Goal: Communication & Community: Answer question/provide support

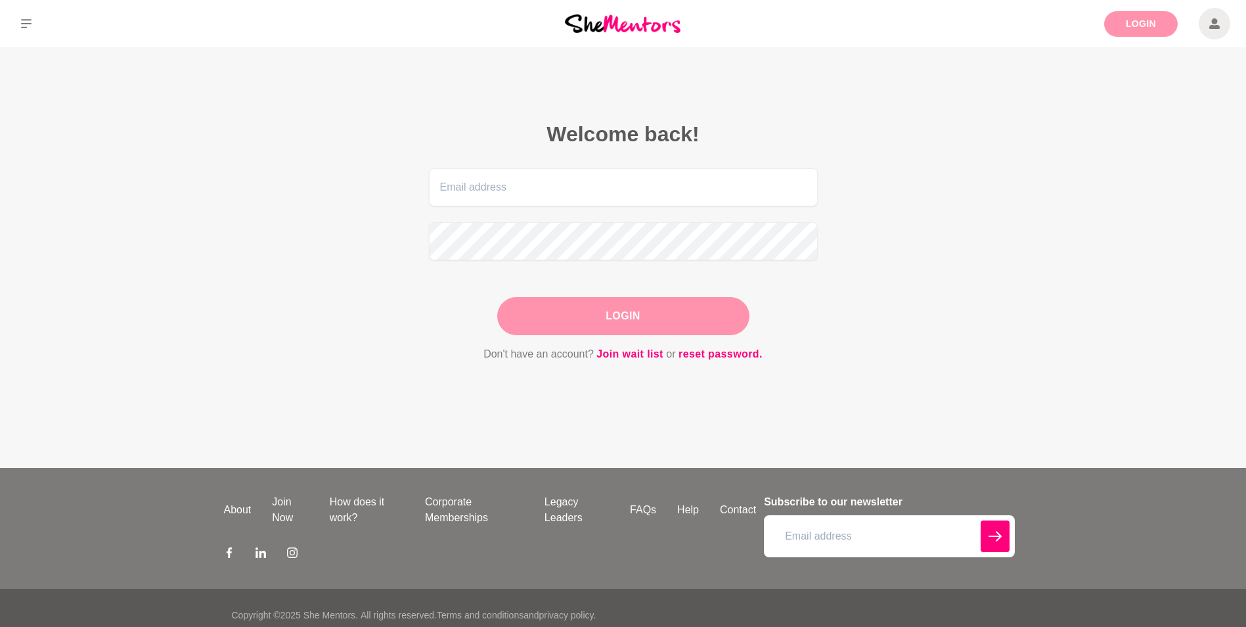
click at [1138, 20] on link "Login" at bounding box center [1141, 24] width 74 height 26
click at [487, 190] on input "email" at bounding box center [623, 187] width 389 height 38
type input "[PERSON_NAME][EMAIL_ADDRESS][DOMAIN_NAME]"
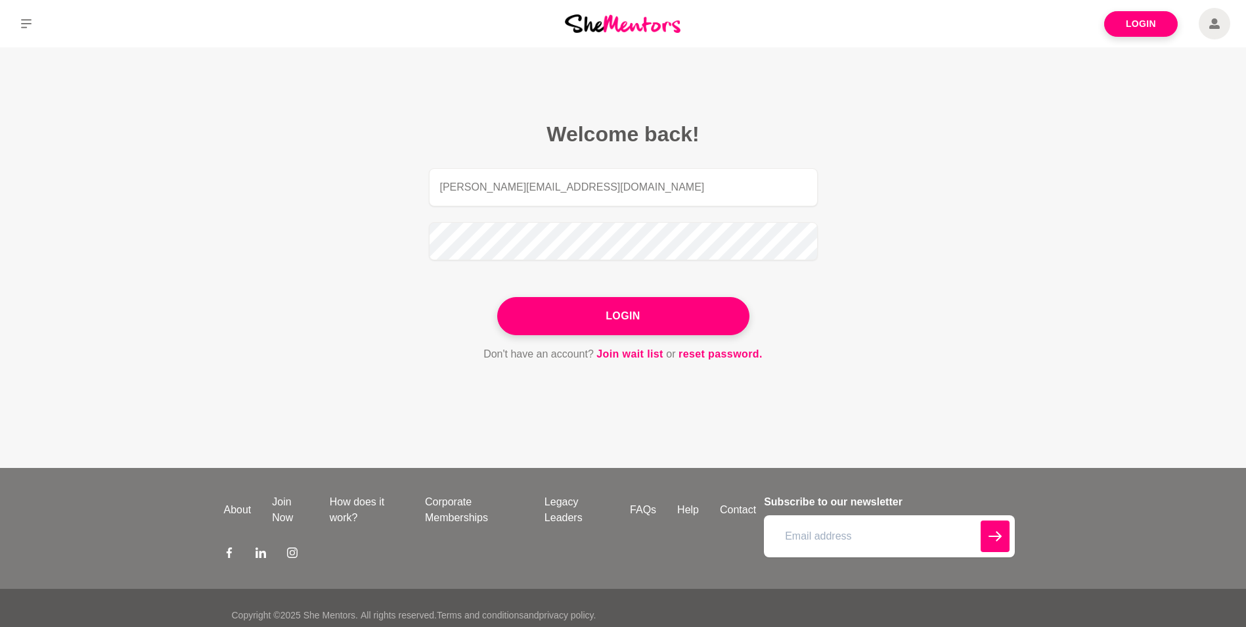
click at [871, 299] on section "Welcome back! [EMAIL_ADDRESS][DOMAIN_NAME] Login Don't have an account? Join wa…" at bounding box center [623, 241] width 504 height 389
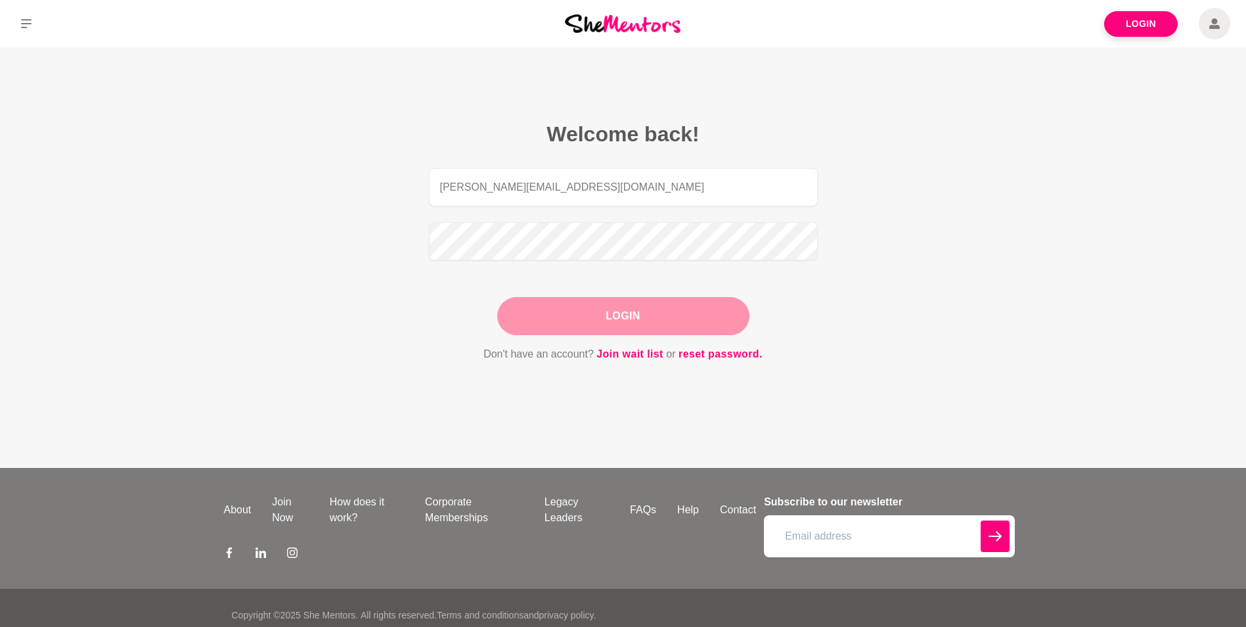
click at [641, 313] on button "Login" at bounding box center [623, 316] width 252 height 38
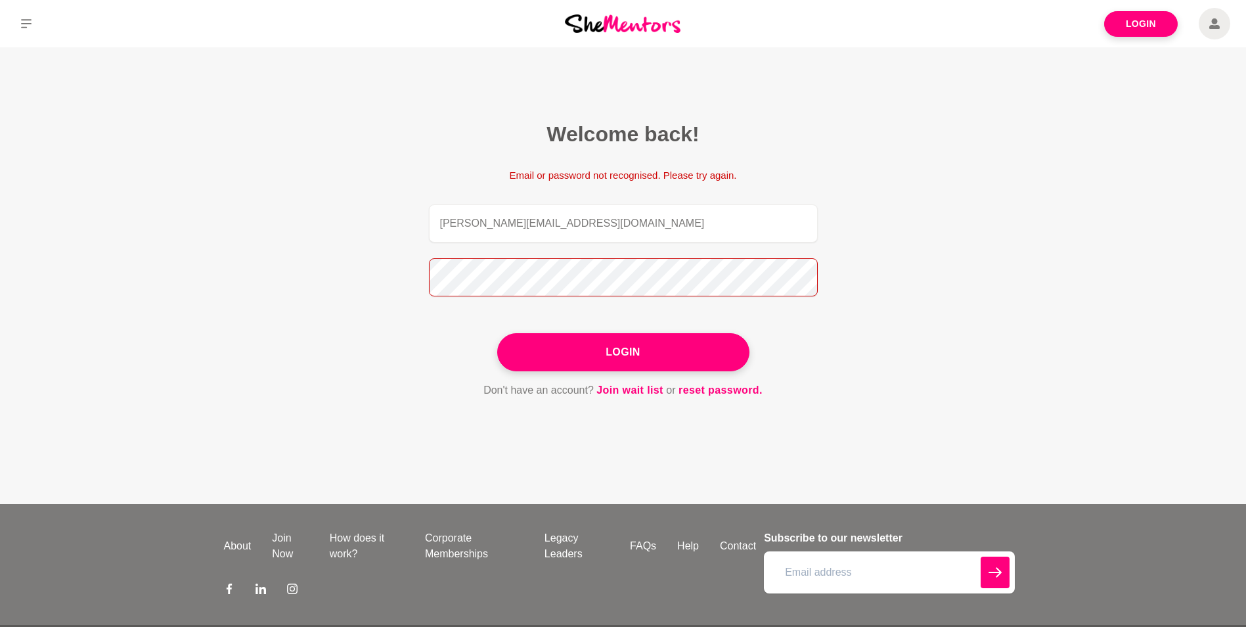
click at [418, 280] on figcaption "Welcome back! Email or password not recognised. Please try again. [EMAIL_ADDRES…" at bounding box center [623, 259] width 462 height 351
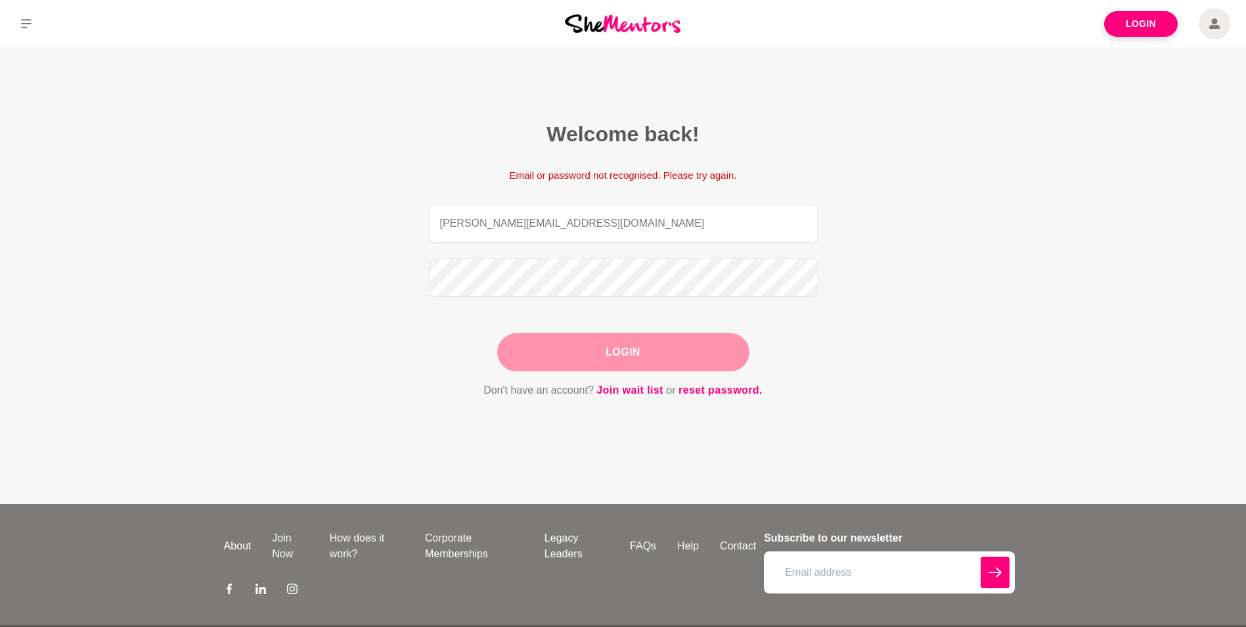
click at [581, 359] on div "Login" at bounding box center [623, 352] width 252 height 38
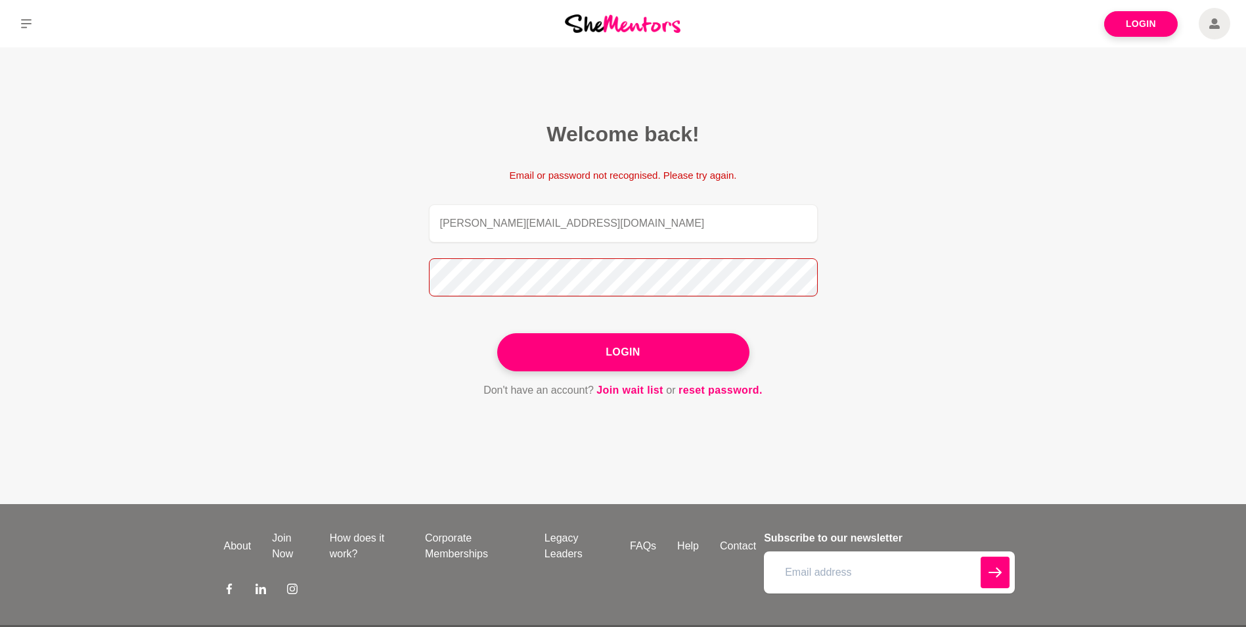
click at [497, 333] on button "Login" at bounding box center [623, 352] width 252 height 38
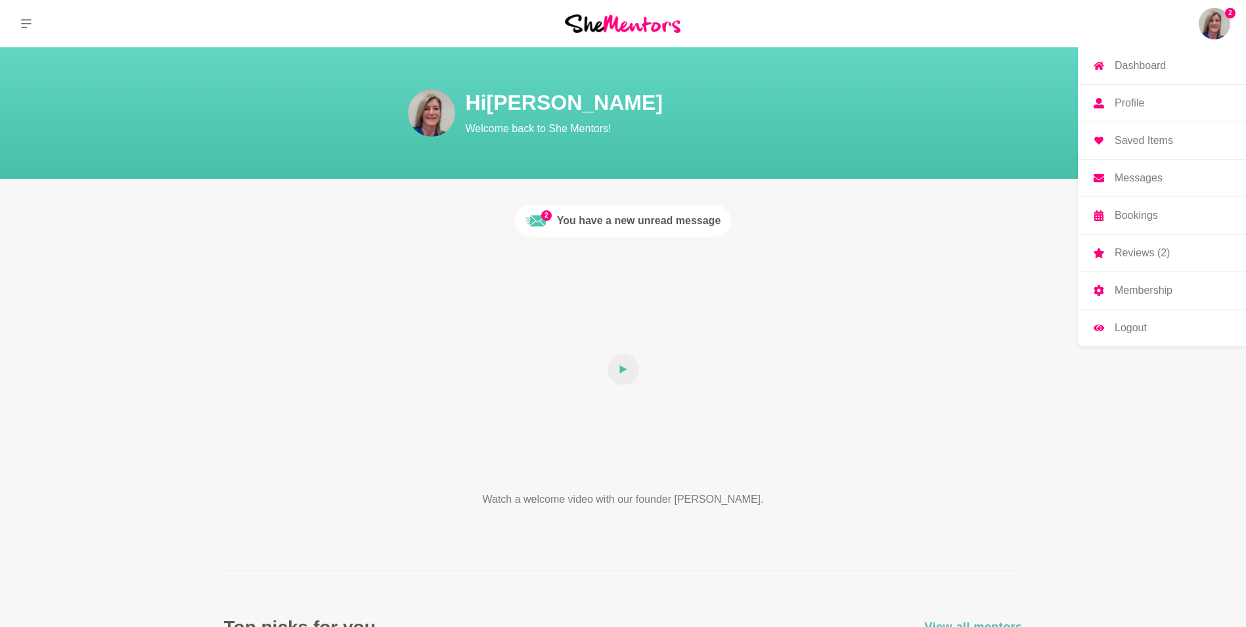
click at [1210, 20] on img at bounding box center [1215, 24] width 32 height 32
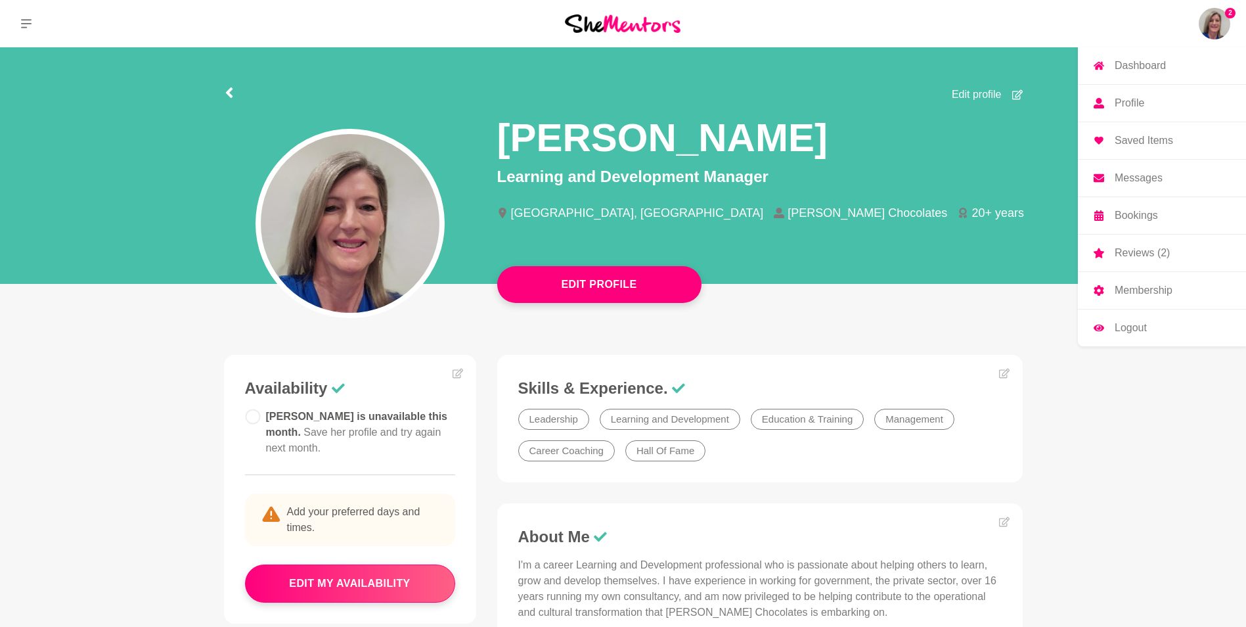
click at [1150, 173] on p "Messages" at bounding box center [1138, 178] width 48 height 11
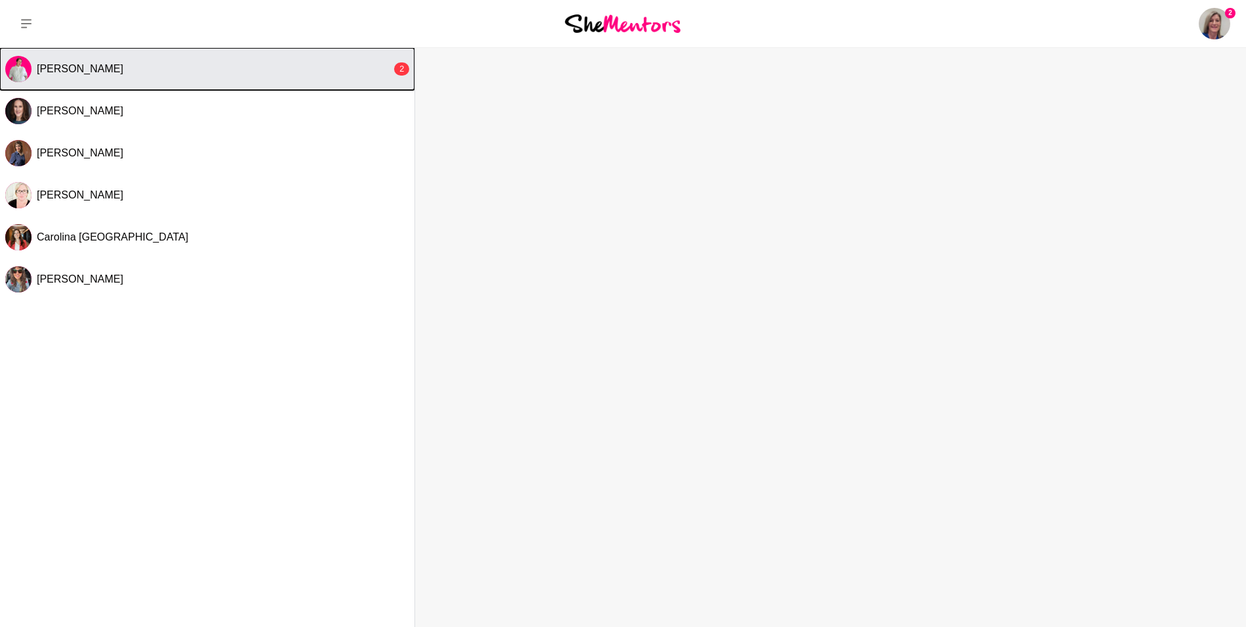
click at [82, 69] on span "[PERSON_NAME]" at bounding box center [80, 68] width 87 height 11
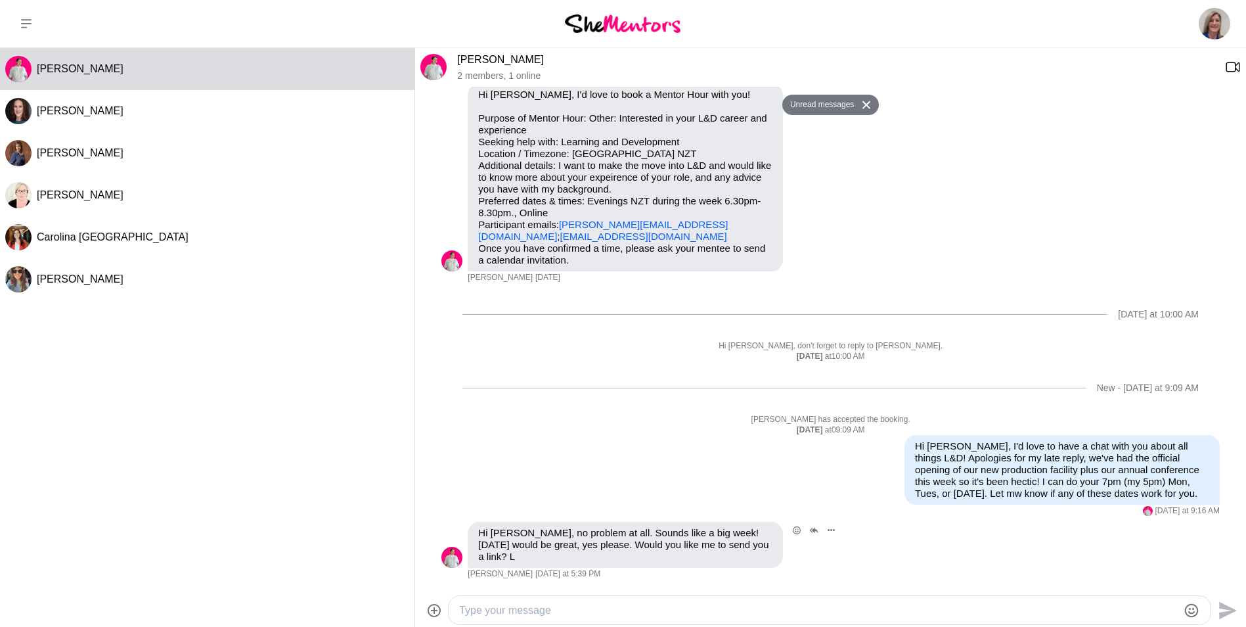
scroll to position [56, 0]
drag, startPoint x: 606, startPoint y: 239, endPoint x: 476, endPoint y: 237, distance: 130.0
click at [475, 237] on div "Hi [PERSON_NAME], I'd love to book a Mentor Hour with you! Purpose of Mentor Ho…" at bounding box center [625, 178] width 315 height 188
drag, startPoint x: 476, startPoint y: 237, endPoint x: 509, endPoint y: 239, distance: 32.9
click at [508, 612] on textarea "Type your message" at bounding box center [818, 610] width 718 height 16
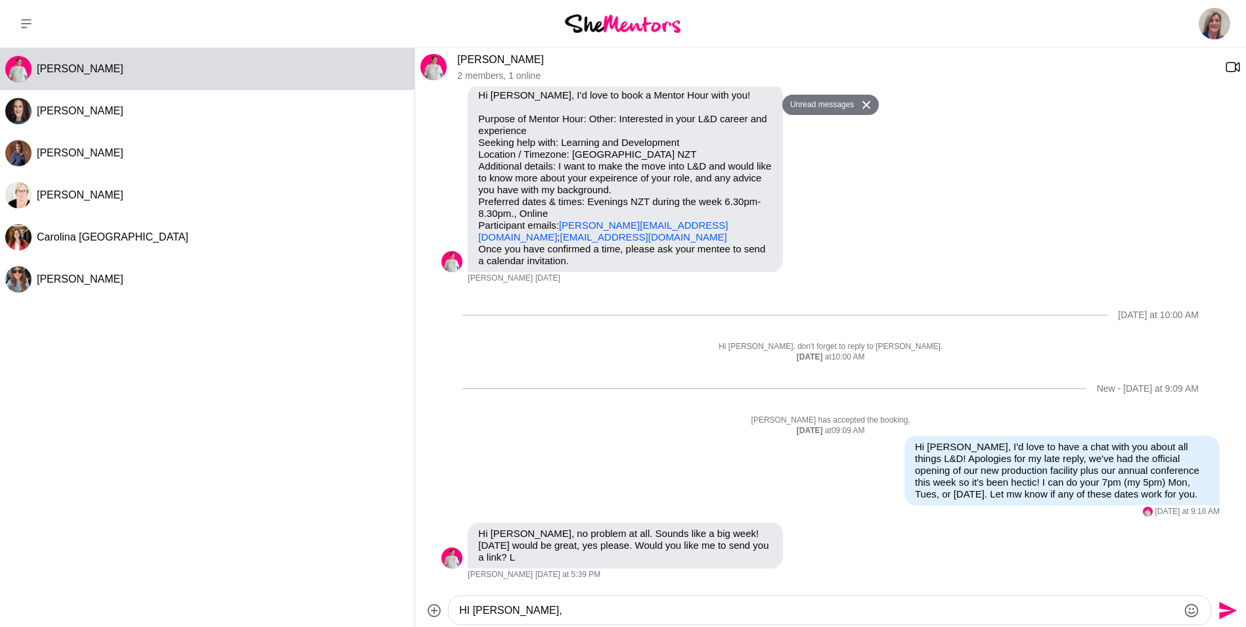
click at [469, 610] on textarea "HI [PERSON_NAME]," at bounding box center [818, 610] width 718 height 16
click at [521, 608] on textarea "Hi [PERSON_NAME]," at bounding box center [818, 610] width 718 height 16
click at [536, 611] on textarea "Hi [PERSON_NAME], I've jut sent a mettign invitation for tonight but if it does…" at bounding box center [818, 610] width 718 height 16
click at [606, 611] on textarea "Hi [PERSON_NAME], I've just sent a mettin invitation for tonight but if it does…" at bounding box center [818, 610] width 718 height 16
click at [950, 614] on textarea "Hi [PERSON_NAME], I've just sent a meeting invitation for tonight but if it doe…" at bounding box center [818, 610] width 718 height 16
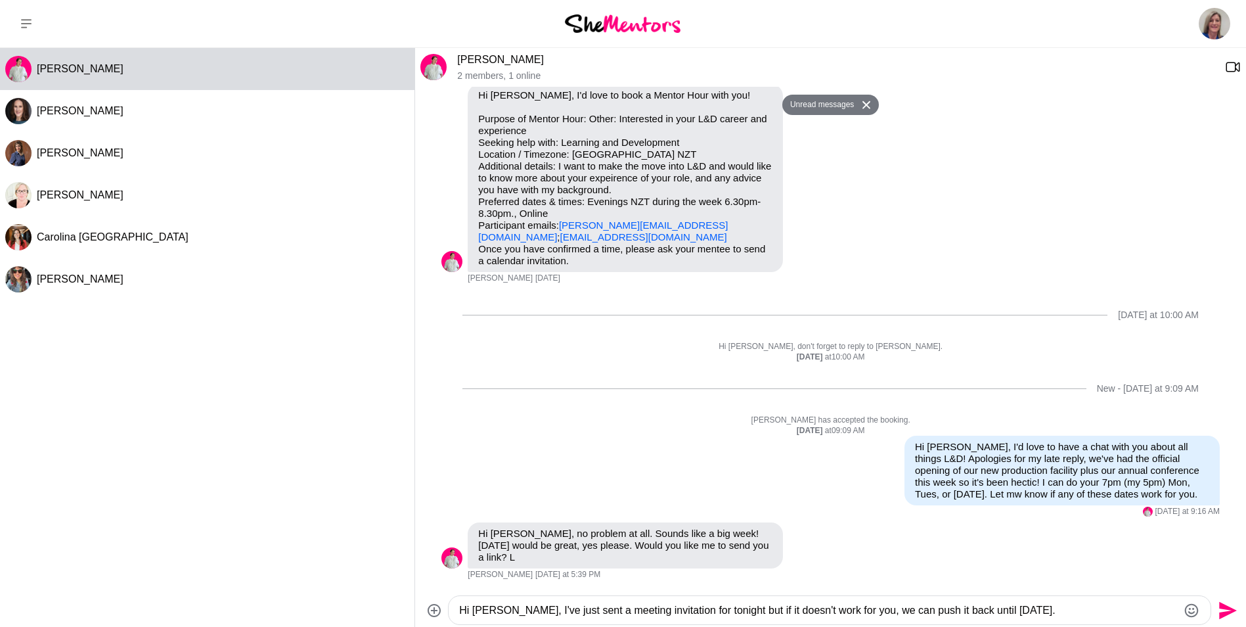
type textarea "Hi [PERSON_NAME], I've just sent a meeting invitation for tonight but if it doe…"
click at [1226, 607] on icon "Send" at bounding box center [1228, 610] width 18 height 18
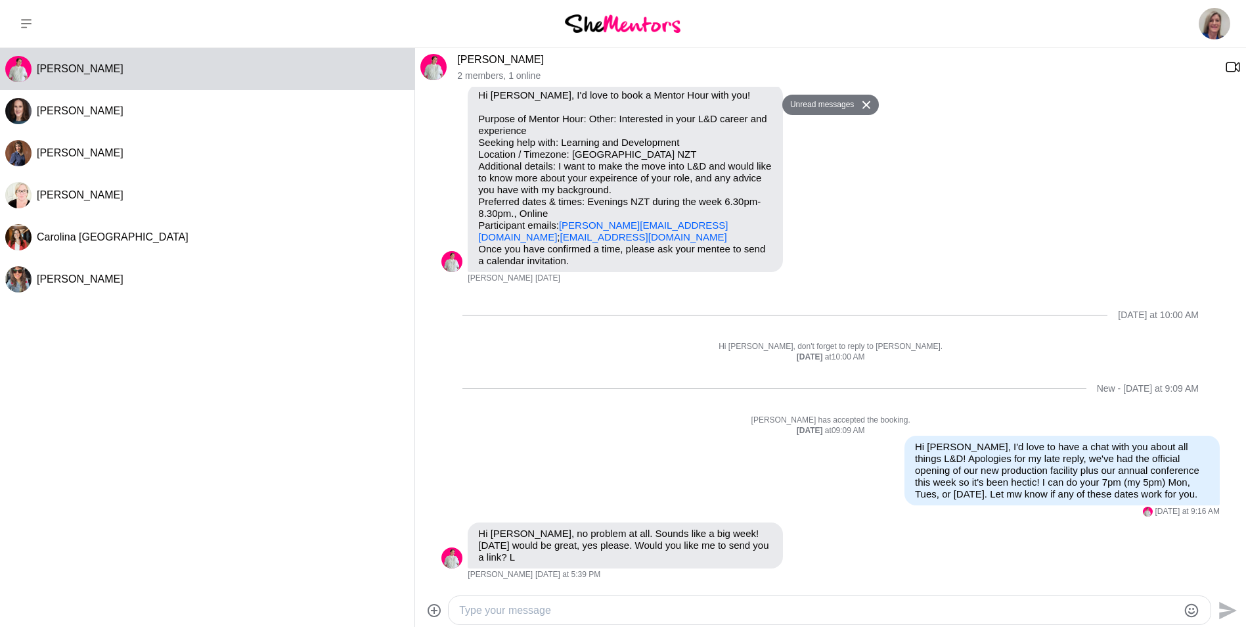
scroll to position [160, 0]
